Goal: Task Accomplishment & Management: Use online tool/utility

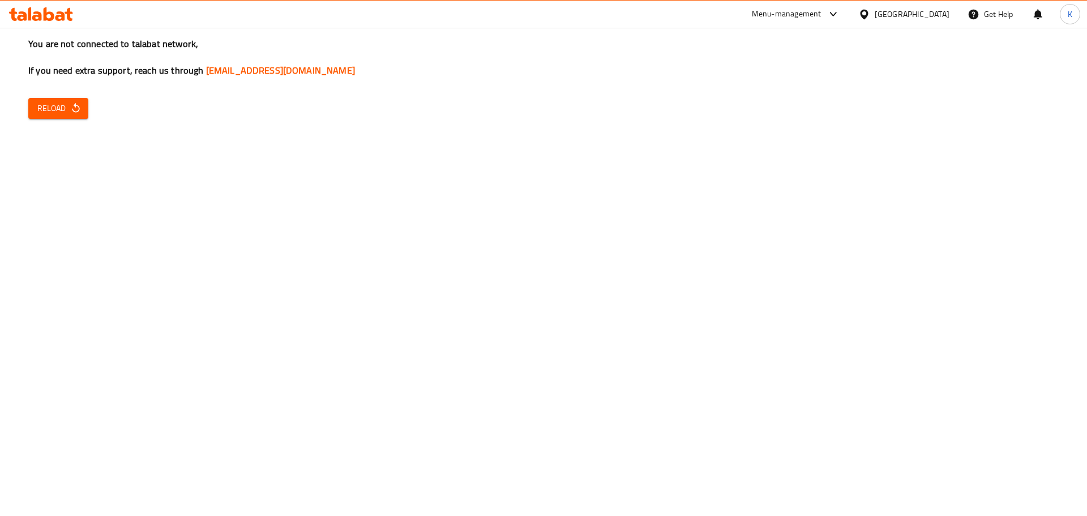
click at [67, 111] on span "Reload" at bounding box center [58, 108] width 42 height 14
click at [840, 14] on icon at bounding box center [834, 14] width 14 height 14
click at [774, 50] on div "All Plugins" at bounding box center [759, 50] width 35 height 12
click at [61, 113] on span "Reload" at bounding box center [58, 108] width 42 height 14
click at [840, 11] on icon at bounding box center [834, 14] width 14 height 14
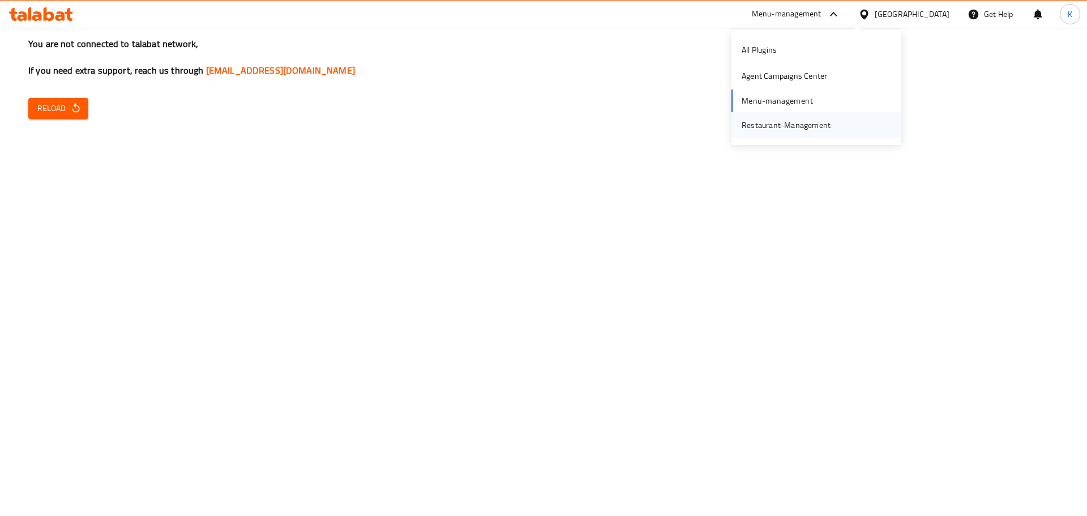
click at [790, 120] on div "Restaurant-Management" at bounding box center [786, 125] width 89 height 12
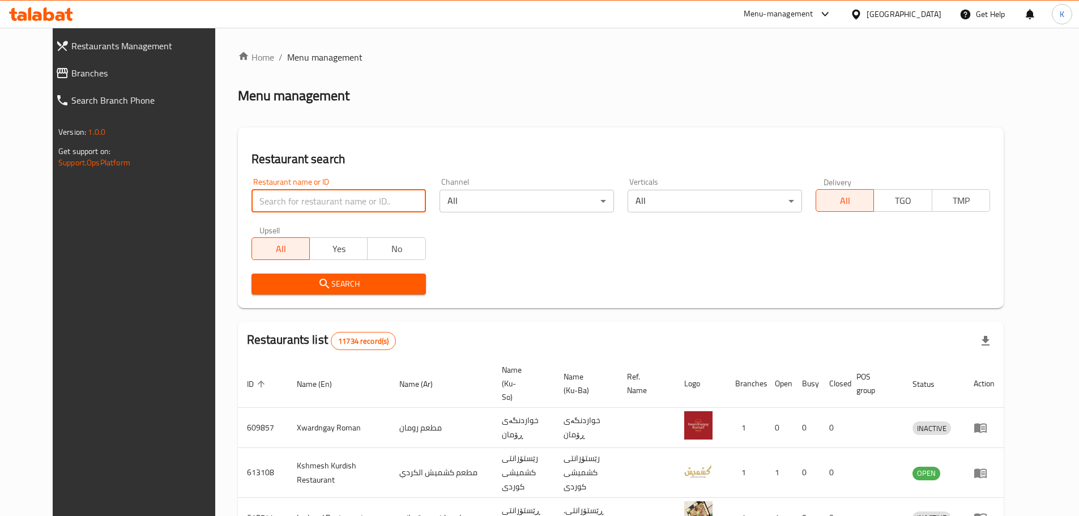
click at [383, 209] on input "search" at bounding box center [338, 201] width 174 height 23
type input "big chef"
click at [380, 288] on span "Search" at bounding box center [338, 284] width 156 height 14
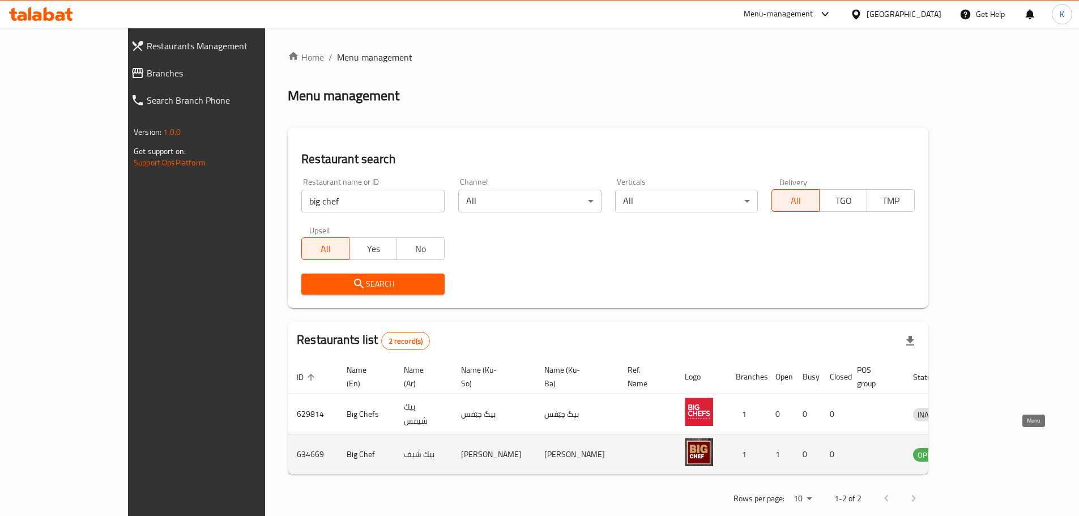
click at [987, 450] on icon "enhanced table" at bounding box center [980, 455] width 12 height 10
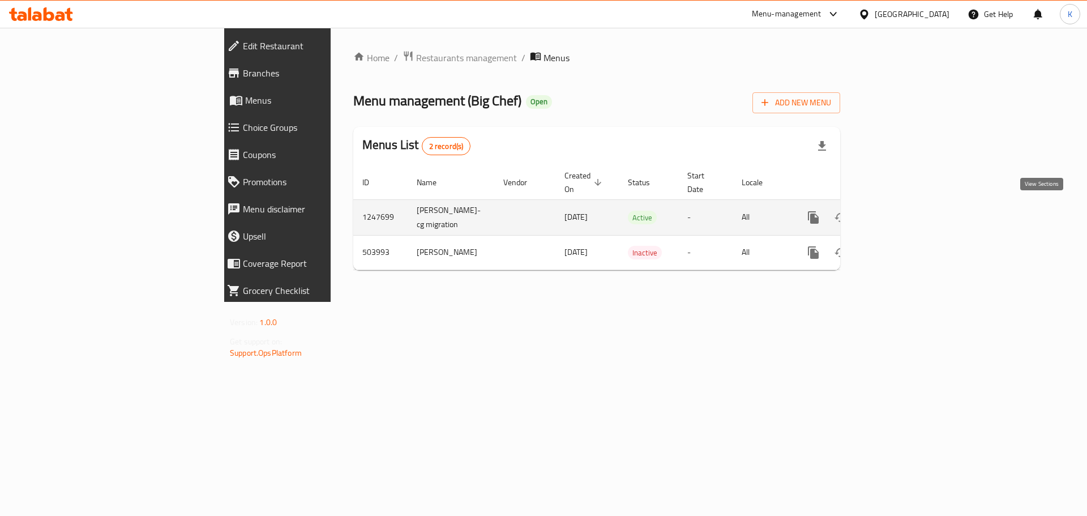
click at [902, 214] on icon "enhanced table" at bounding box center [895, 218] width 14 height 14
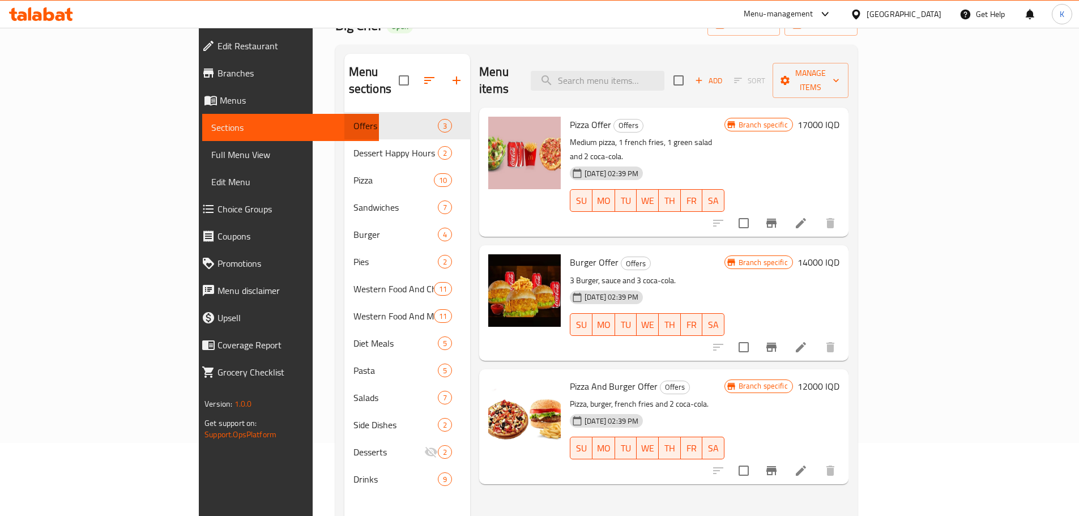
scroll to position [159, 0]
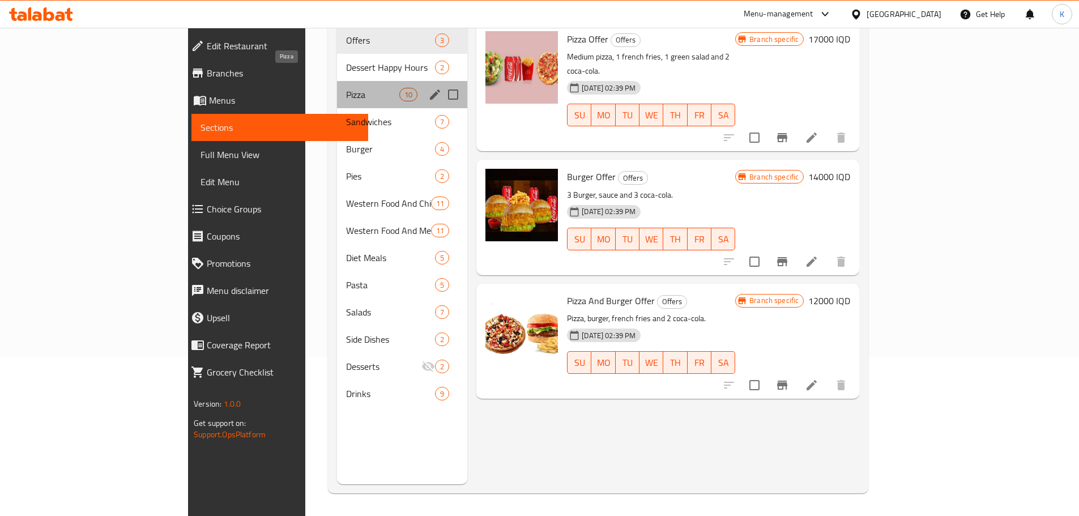
click at [346, 88] on span "Pizza" at bounding box center [372, 95] width 53 height 14
